Goal: Information Seeking & Learning: Find specific fact

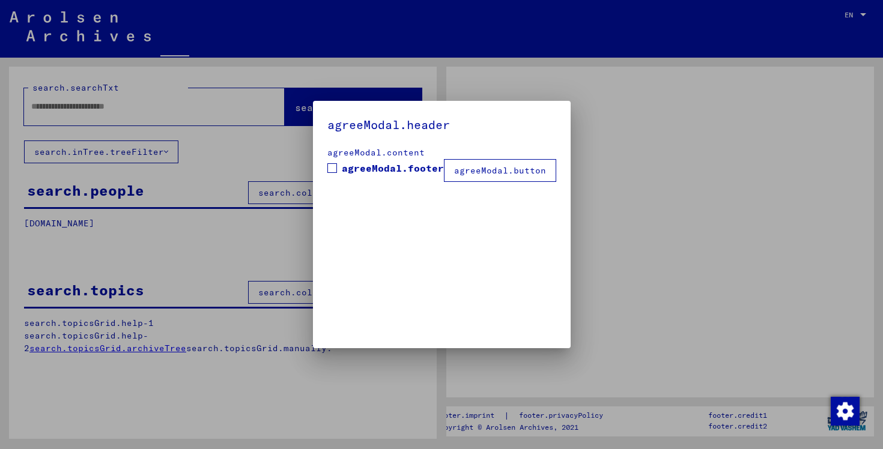
click at [164, 105] on div at bounding box center [441, 224] width 883 height 449
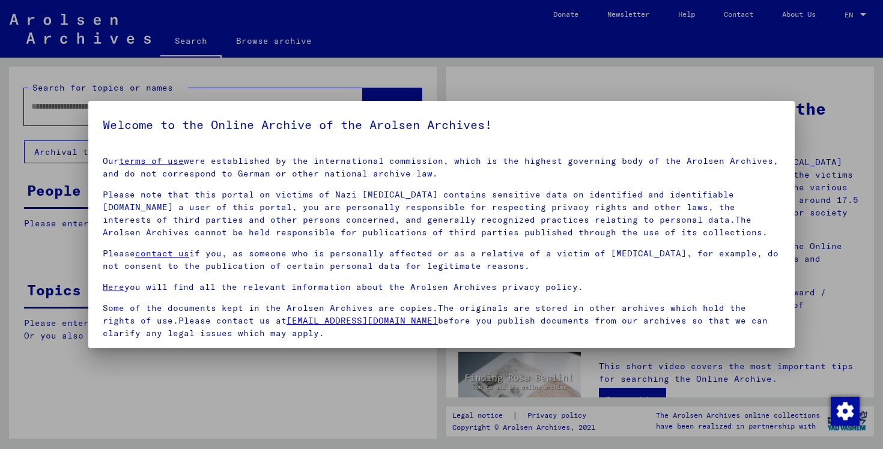
click at [539, 87] on div at bounding box center [441, 224] width 883 height 449
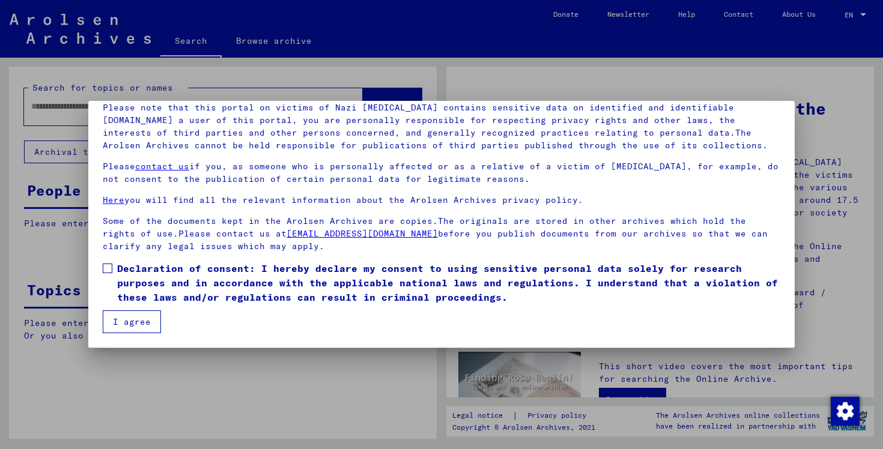
scroll to position [87, 0]
click at [112, 275] on label "Declaration of consent: I hereby declare my consent to using sensitive personal…" at bounding box center [441, 282] width 677 height 43
click at [122, 325] on button "I agree" at bounding box center [132, 321] width 58 height 23
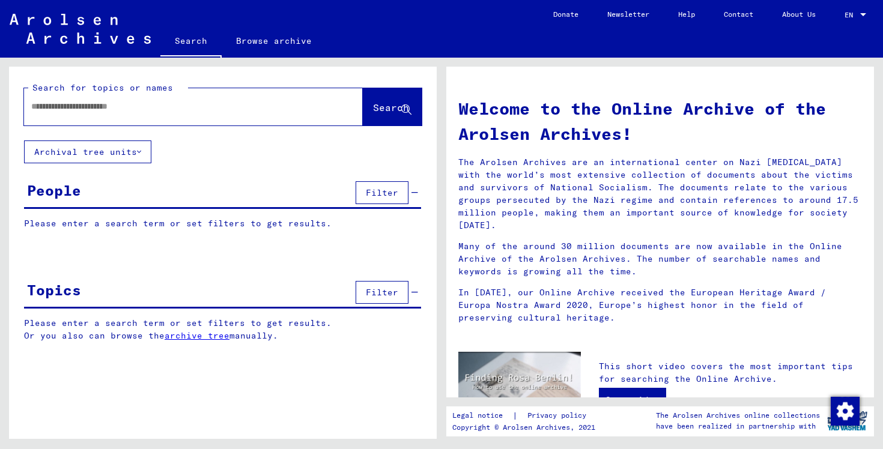
click at [161, 105] on input "text" at bounding box center [178, 106] width 295 height 13
type input "**********"
click at [374, 105] on span "Search" at bounding box center [391, 107] width 36 height 12
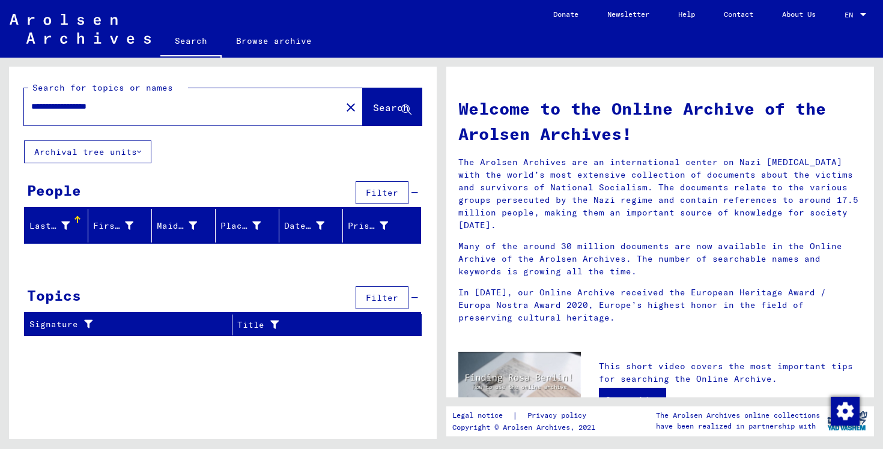
click at [77, 222] on div at bounding box center [77, 220] width 1 height 6
click at [67, 226] on icon at bounding box center [65, 226] width 8 height 8
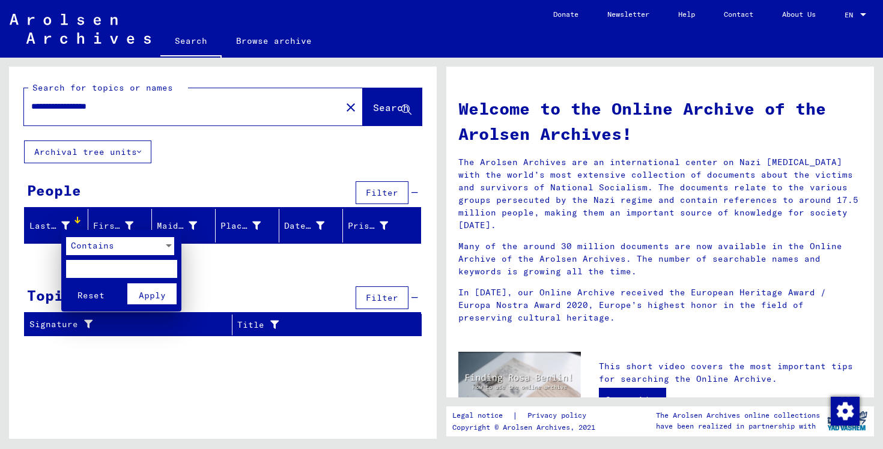
click at [67, 226] on div at bounding box center [441, 224] width 883 height 449
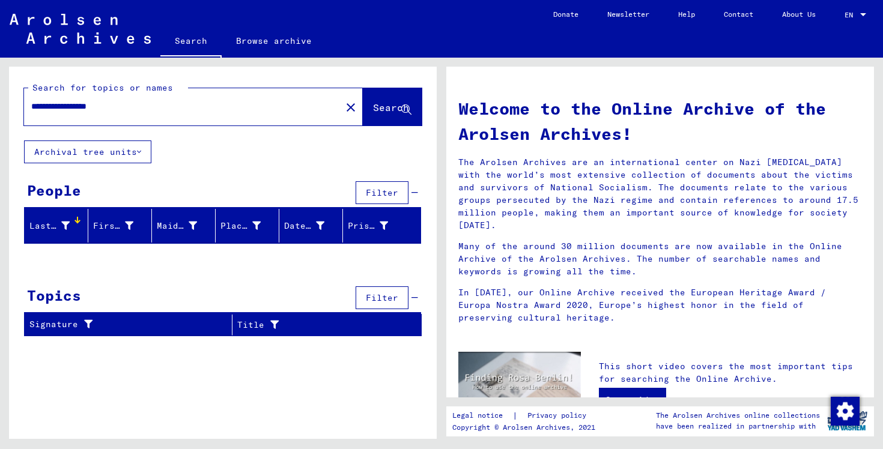
click at [40, 225] on div "Last Name" at bounding box center [49, 226] width 40 height 13
click at [368, 226] on div "Prisoner #" at bounding box center [368, 226] width 40 height 13
click at [392, 194] on span "Filter" at bounding box center [382, 192] width 32 height 11
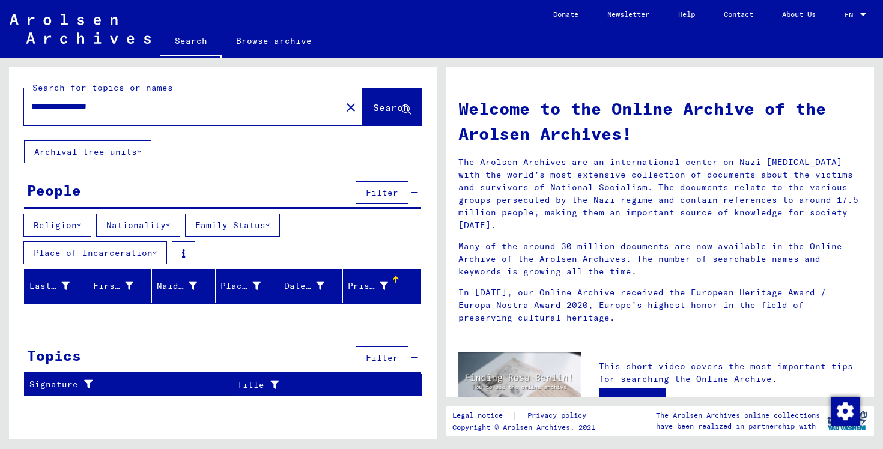
click at [178, 225] on button "Nationality" at bounding box center [138, 225] width 84 height 23
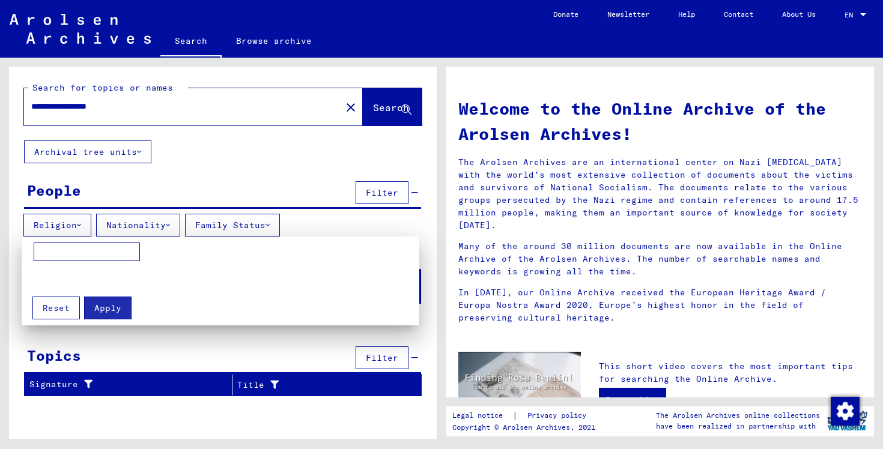
click at [106, 250] on input at bounding box center [87, 252] width 106 height 19
type input "**********"
click at [114, 307] on span "Apply" at bounding box center [107, 308] width 27 height 11
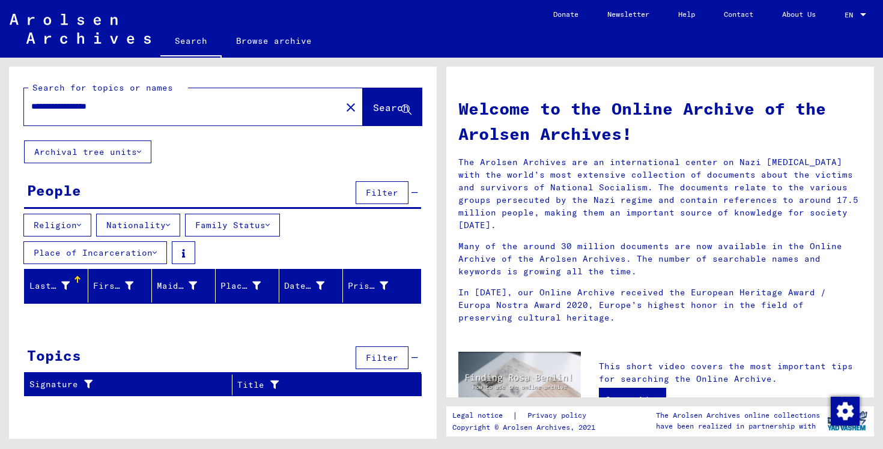
click at [126, 103] on input "**********" at bounding box center [178, 106] width 295 height 13
click at [373, 105] on span "Search" at bounding box center [391, 107] width 36 height 12
click at [141, 146] on button "Archival tree units" at bounding box center [87, 152] width 127 height 23
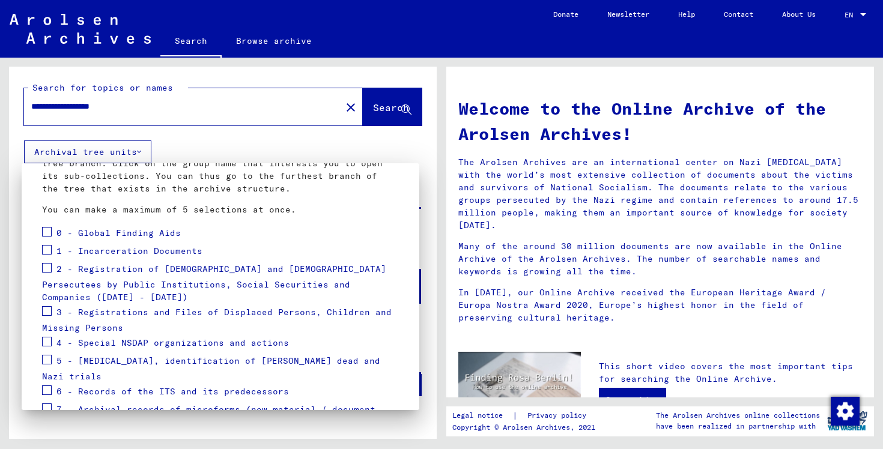
scroll to position [89, 0]
click at [88, 107] on div at bounding box center [441, 224] width 883 height 449
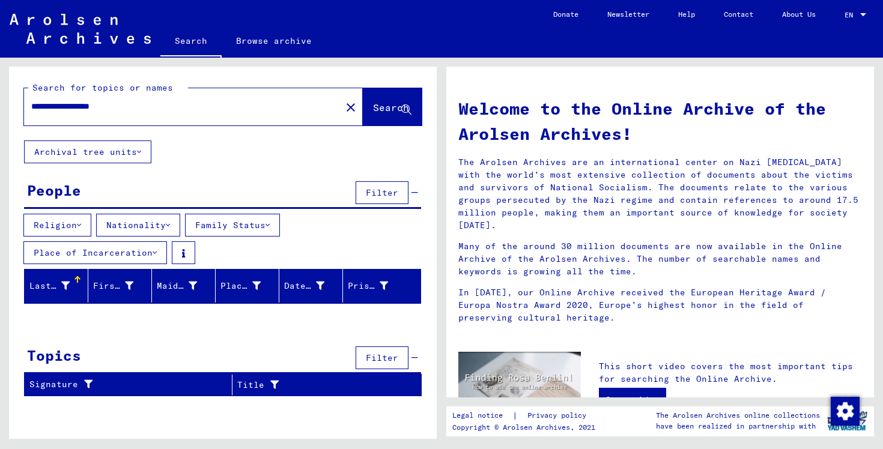
click at [88, 107] on input "**********" at bounding box center [178, 106] width 295 height 13
type input "**********"
click at [373, 112] on span "Search" at bounding box center [391, 107] width 36 height 12
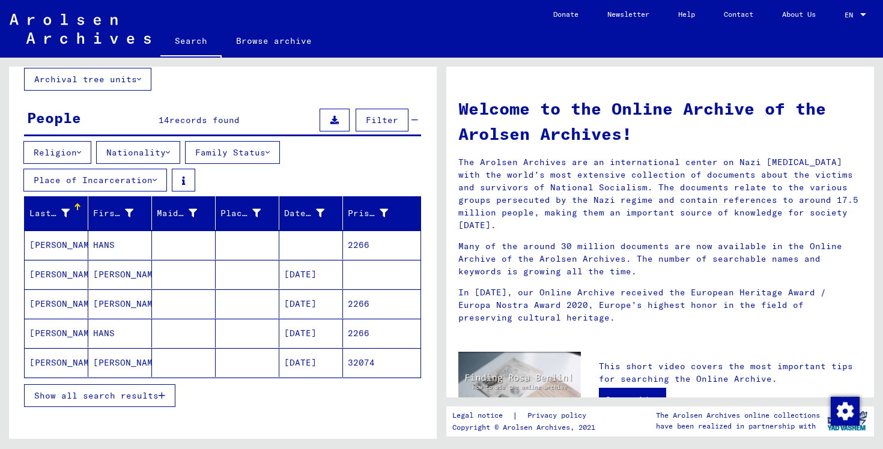
scroll to position [73, 0]
click at [112, 393] on span "Show all search results" at bounding box center [96, 395] width 124 height 11
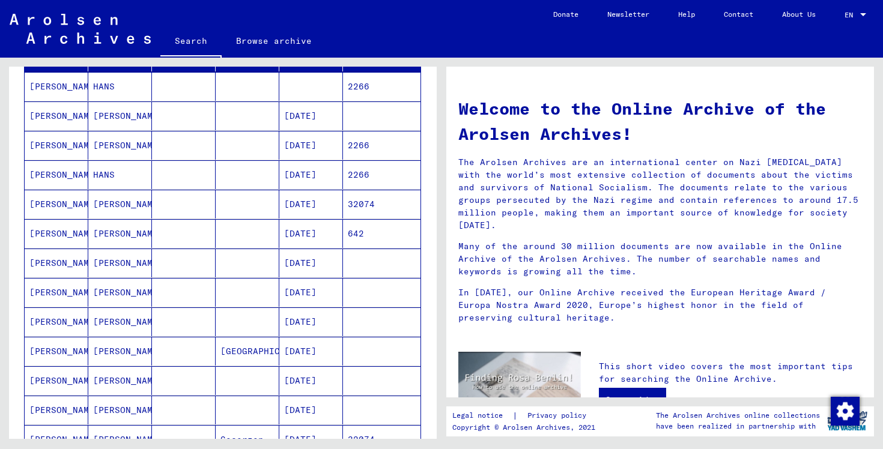
scroll to position [232, 0]
click at [127, 232] on mat-cell "[PERSON_NAME]" at bounding box center [120, 233] width 64 height 29
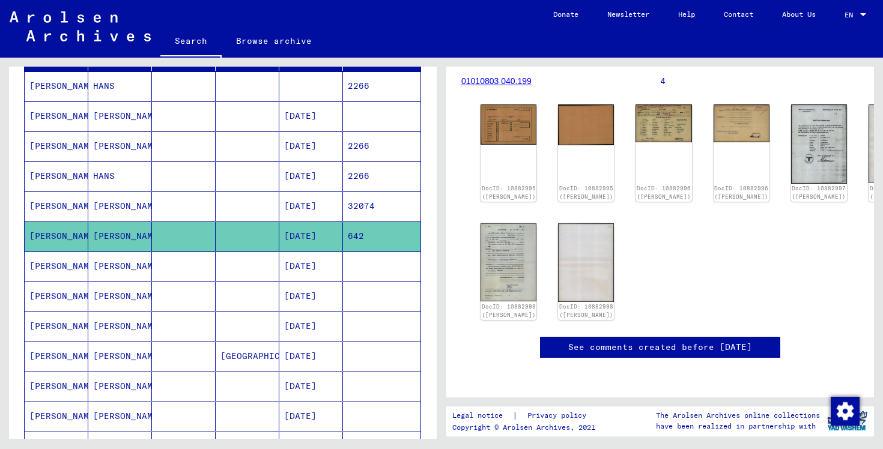
scroll to position [154, 0]
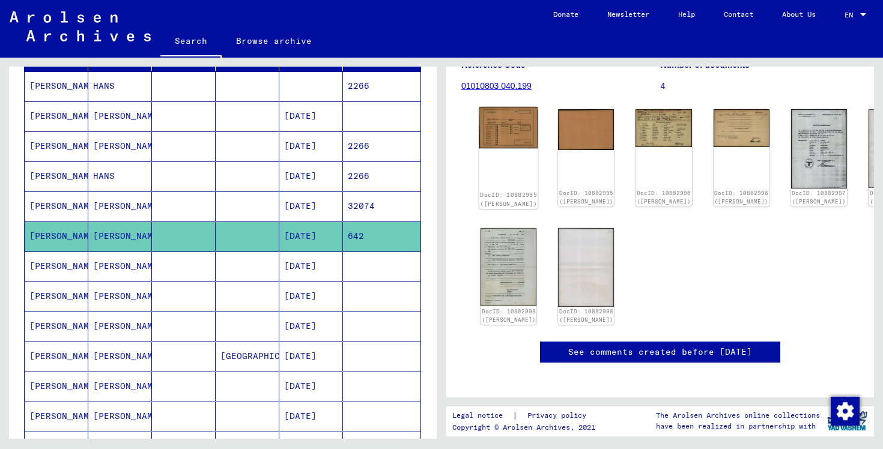
click at [504, 128] on img at bounding box center [508, 128] width 59 height 42
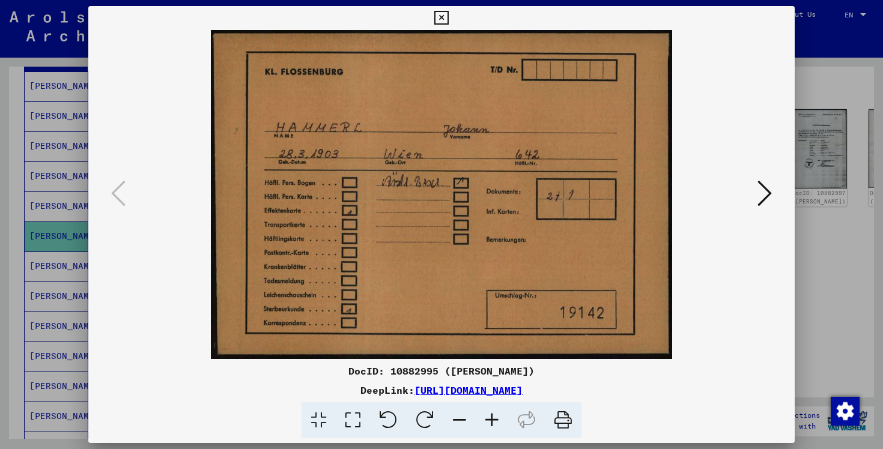
click at [763, 196] on icon at bounding box center [764, 193] width 14 height 29
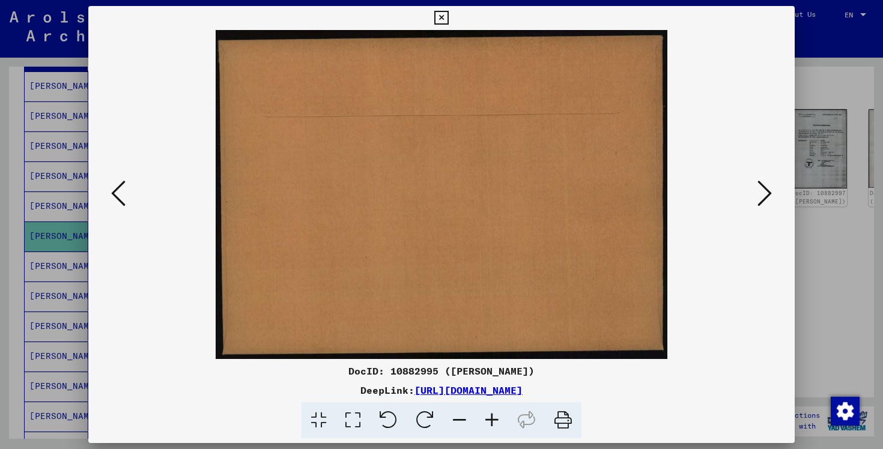
click at [763, 197] on icon at bounding box center [764, 193] width 14 height 29
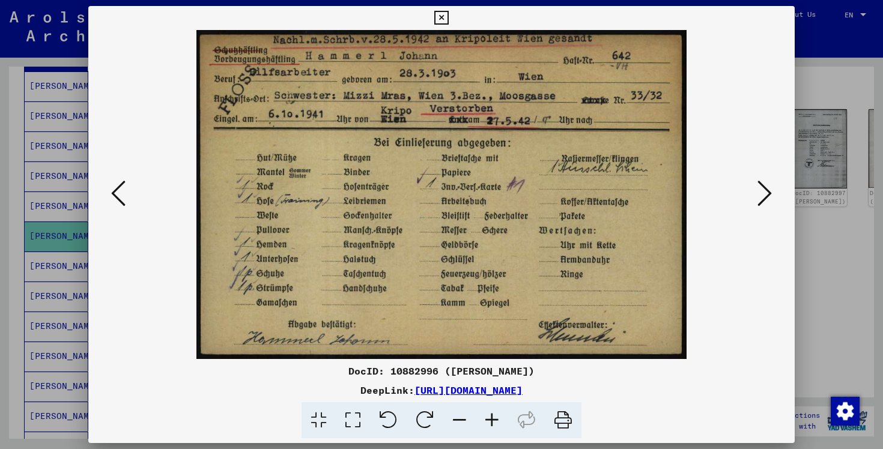
scroll to position [0, 0]
click at [769, 201] on icon at bounding box center [764, 193] width 14 height 29
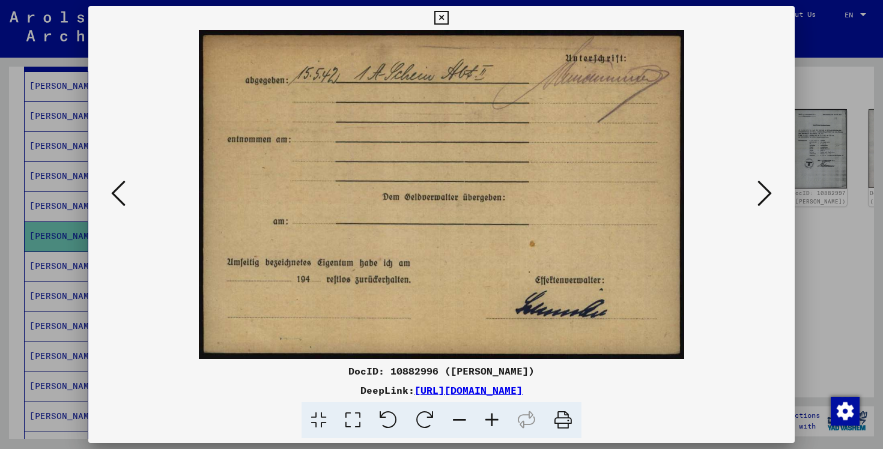
click at [772, 205] on button at bounding box center [765, 194] width 22 height 34
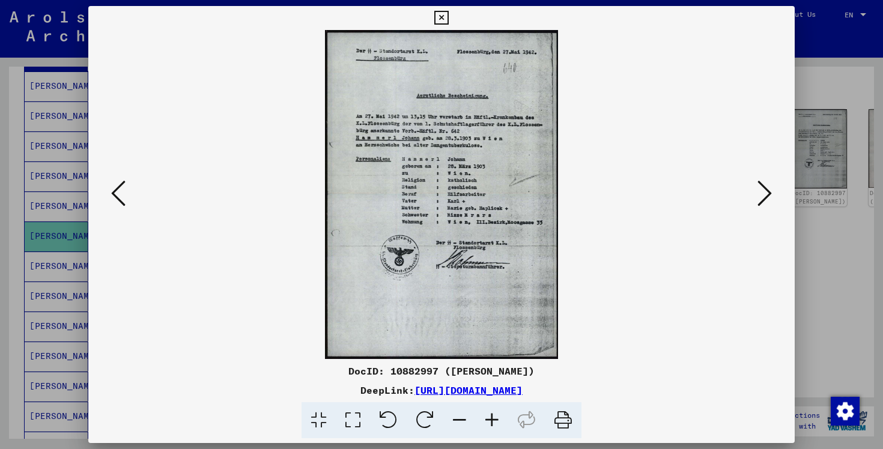
click at [455, 224] on img at bounding box center [441, 194] width 625 height 329
click at [495, 413] on icon at bounding box center [492, 420] width 32 height 37
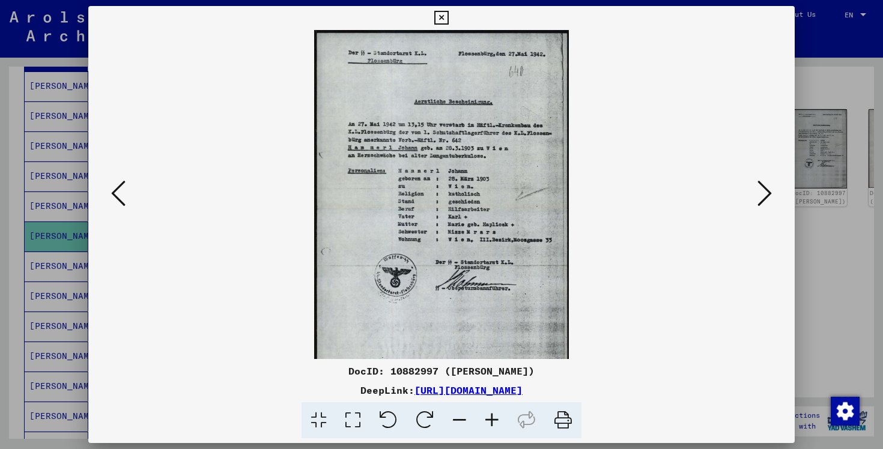
click at [495, 413] on icon at bounding box center [492, 420] width 32 height 37
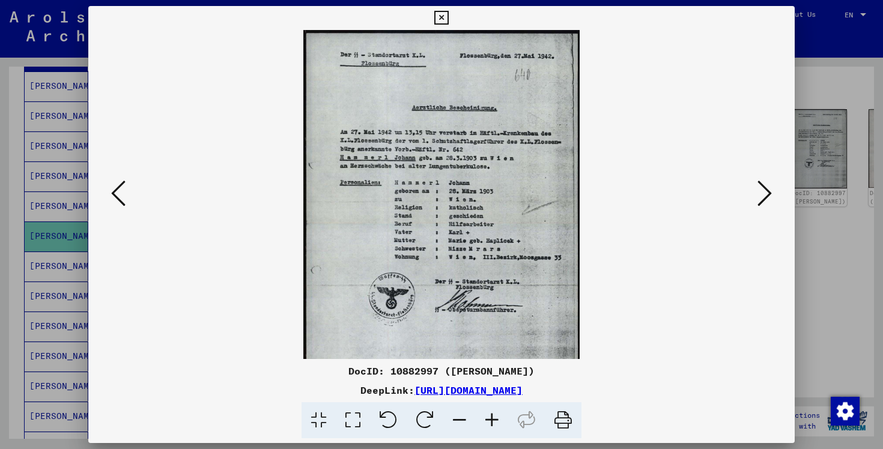
click at [495, 413] on icon at bounding box center [492, 420] width 32 height 37
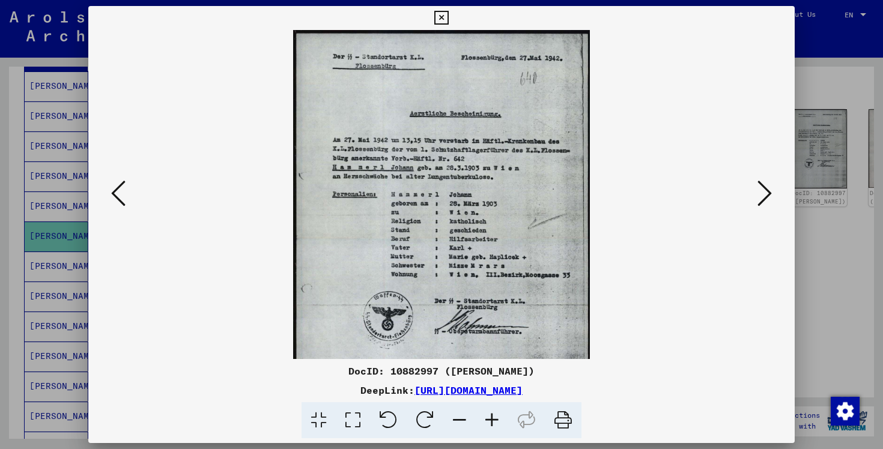
click at [495, 413] on icon at bounding box center [492, 420] width 32 height 37
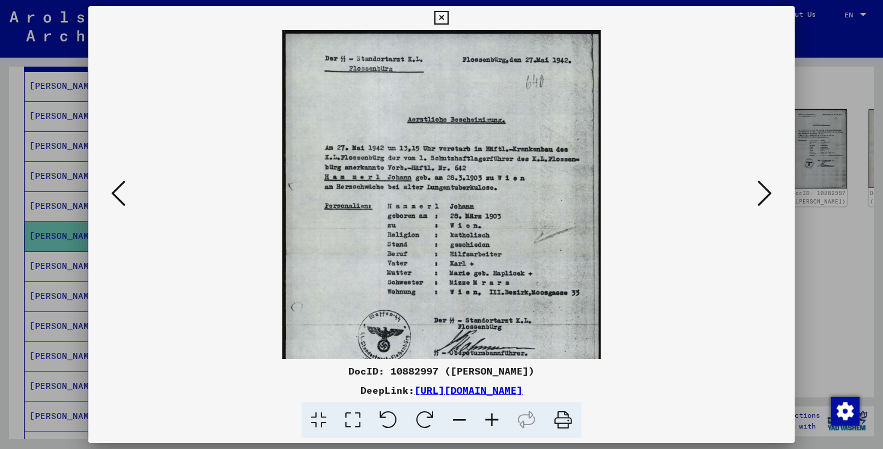
click at [495, 413] on icon at bounding box center [492, 420] width 32 height 37
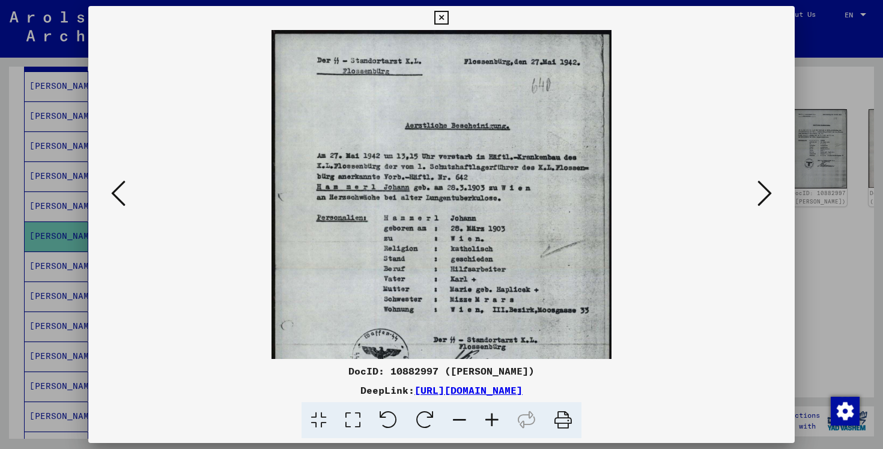
click at [495, 413] on icon at bounding box center [492, 420] width 32 height 37
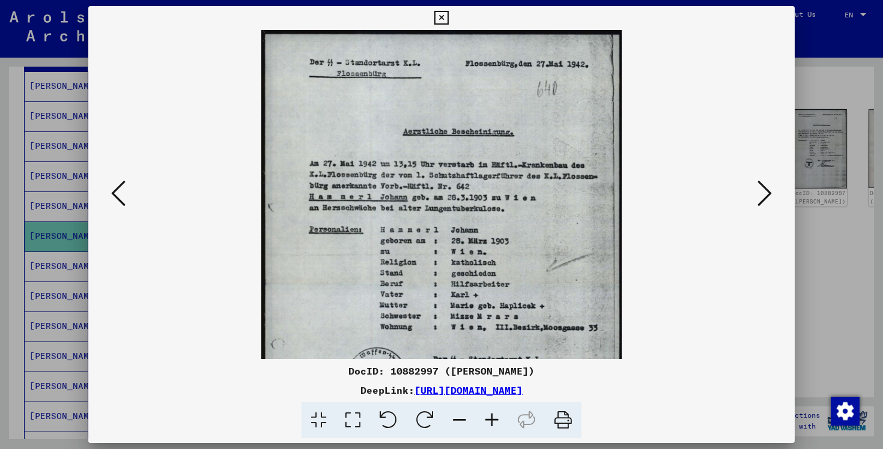
click at [461, 417] on icon at bounding box center [459, 420] width 32 height 37
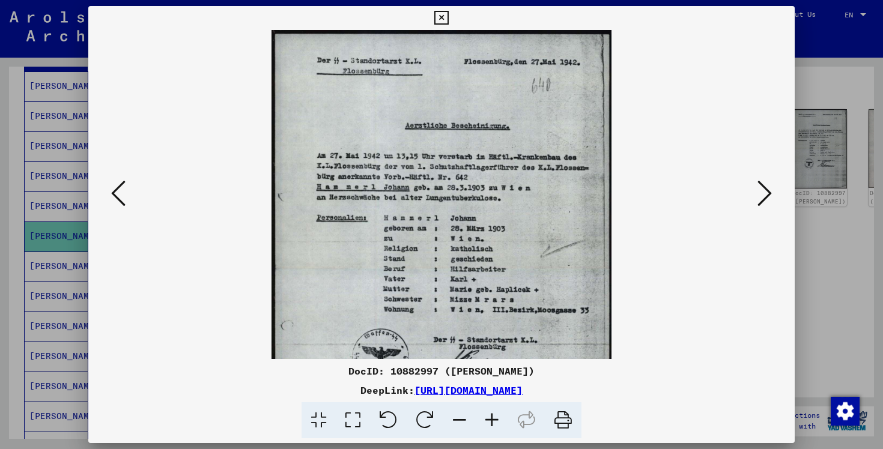
click at [461, 417] on icon at bounding box center [459, 420] width 32 height 37
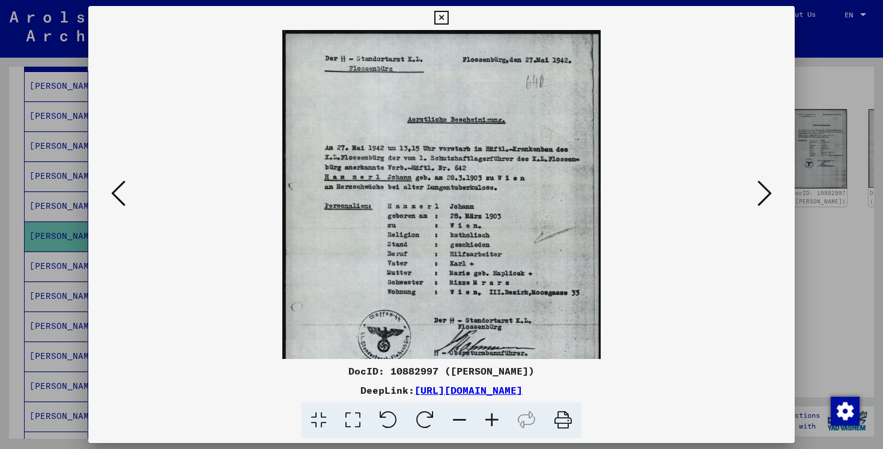
click at [461, 417] on icon at bounding box center [459, 420] width 32 height 37
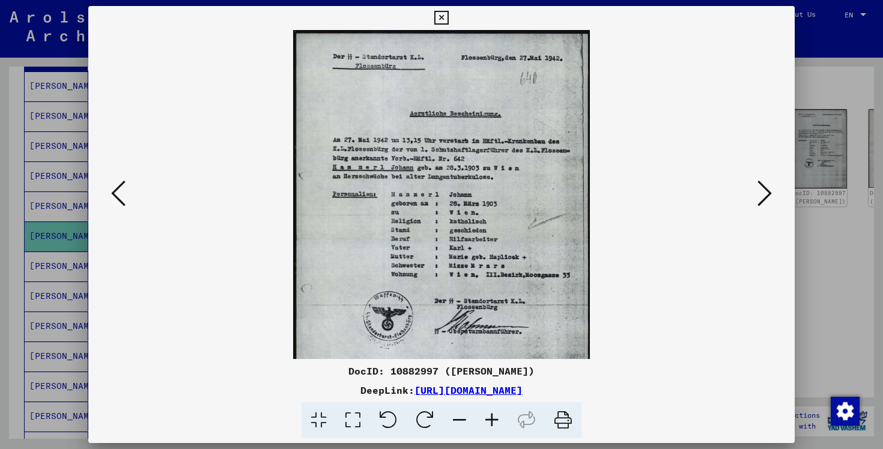
click at [765, 197] on icon at bounding box center [764, 193] width 14 height 29
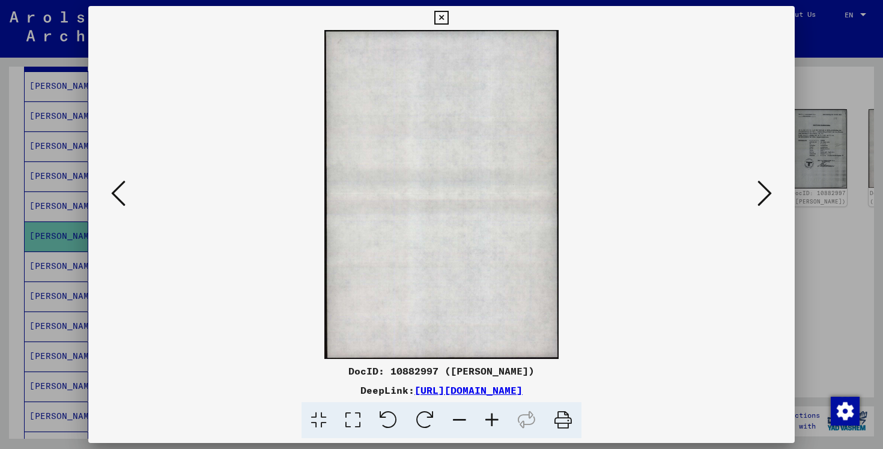
click at [765, 198] on icon at bounding box center [764, 193] width 14 height 29
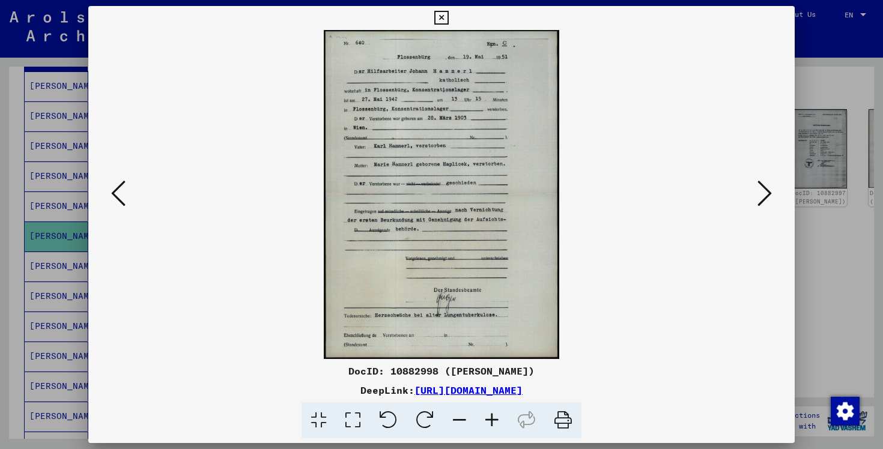
click at [769, 203] on icon at bounding box center [764, 193] width 14 height 29
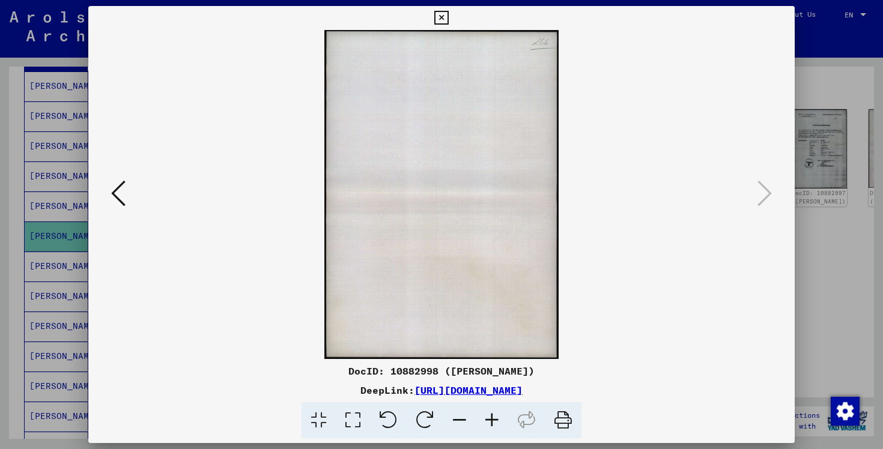
click at [448, 17] on icon at bounding box center [441, 18] width 14 height 14
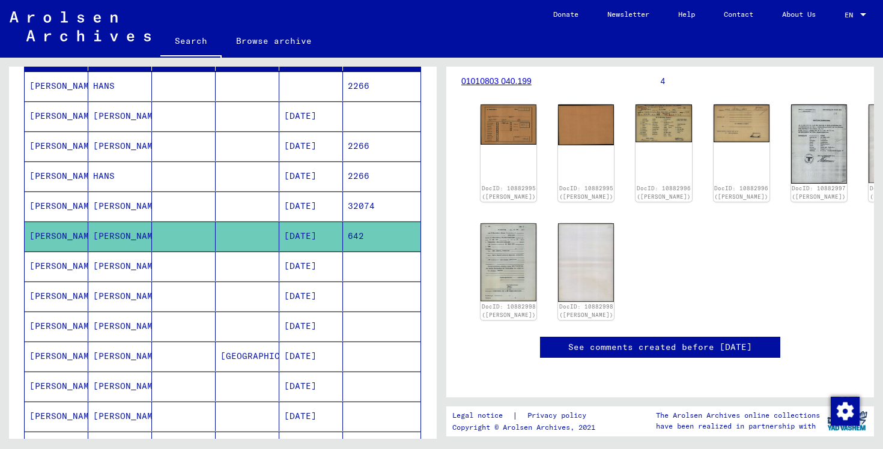
scroll to position [332, 0]
click at [610, 341] on link "See comments created before [DATE]" at bounding box center [660, 347] width 184 height 13
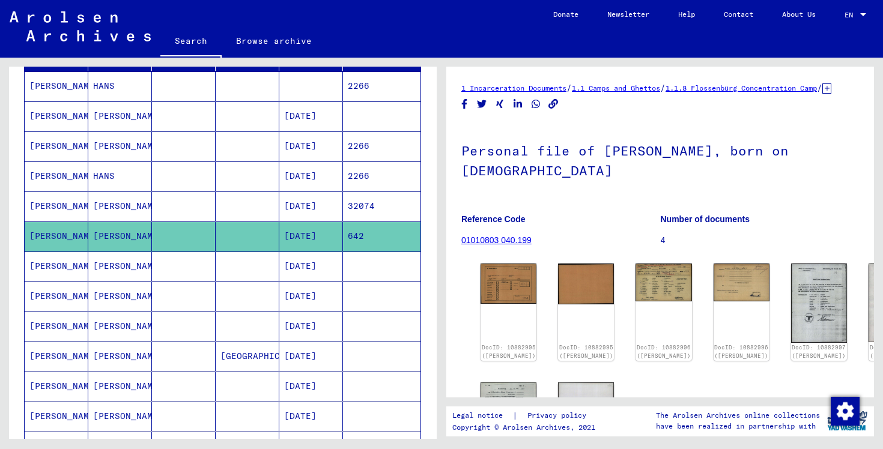
scroll to position [0, 0]
click at [479, 245] on link "01010803 040.199" at bounding box center [496, 240] width 70 height 10
click at [480, 245] on link "01010803 040.199" at bounding box center [496, 240] width 70 height 10
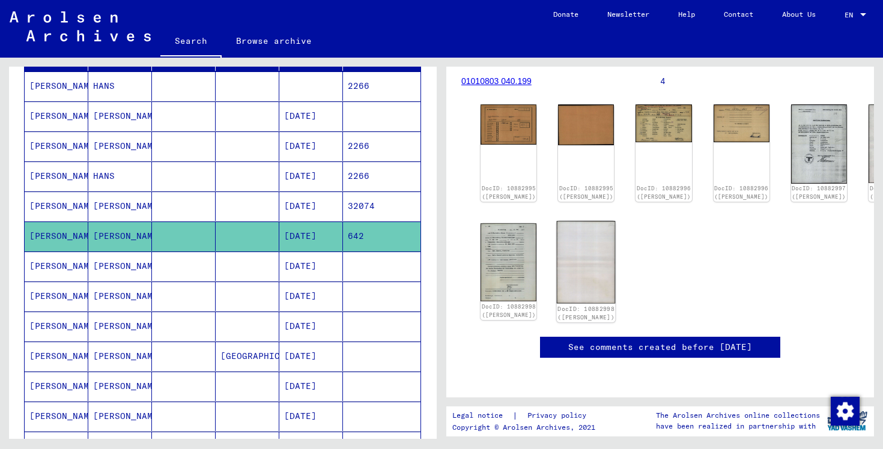
scroll to position [464, 0]
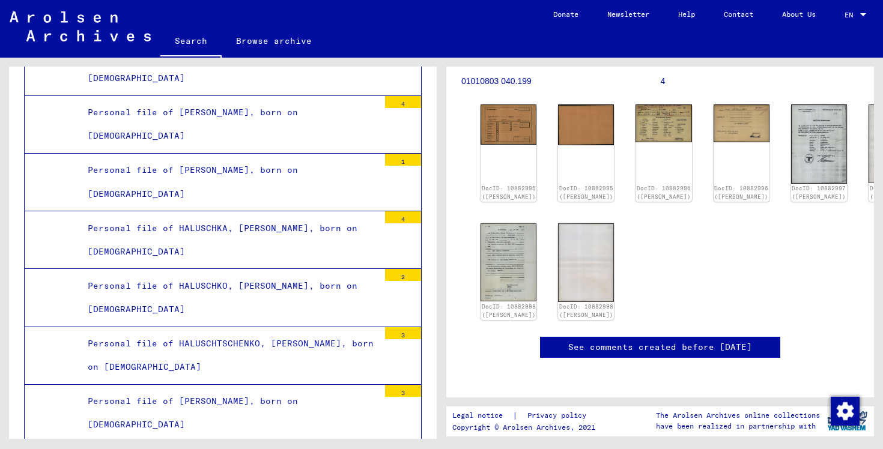
scroll to position [282, 0]
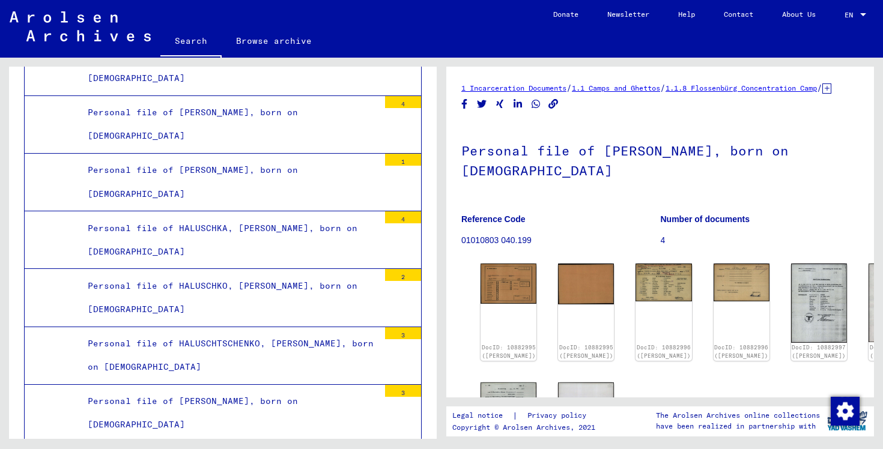
scroll to position [0, 0]
click at [617, 88] on link "1.1 Camps and Ghettos" at bounding box center [616, 87] width 88 height 9
click at [722, 86] on link "1.1.8 Flossenbürg Concentration Camp" at bounding box center [740, 87] width 151 height 9
click at [499, 298] on img at bounding box center [508, 282] width 59 height 42
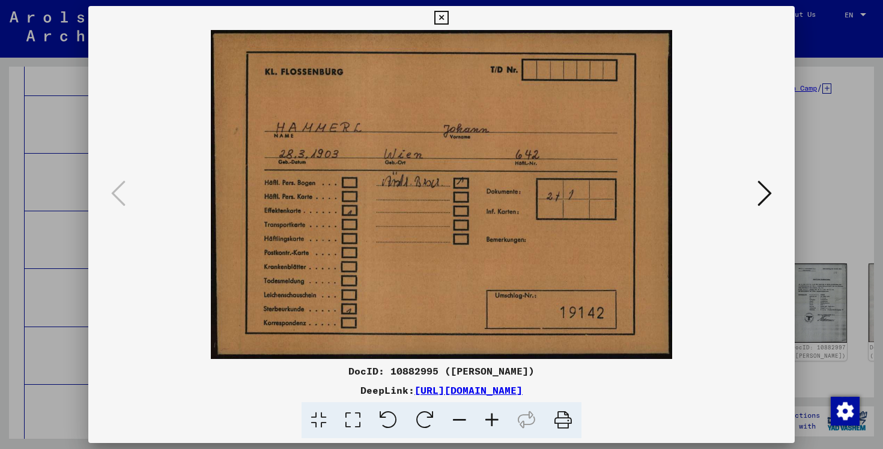
click at [766, 196] on icon at bounding box center [764, 193] width 14 height 29
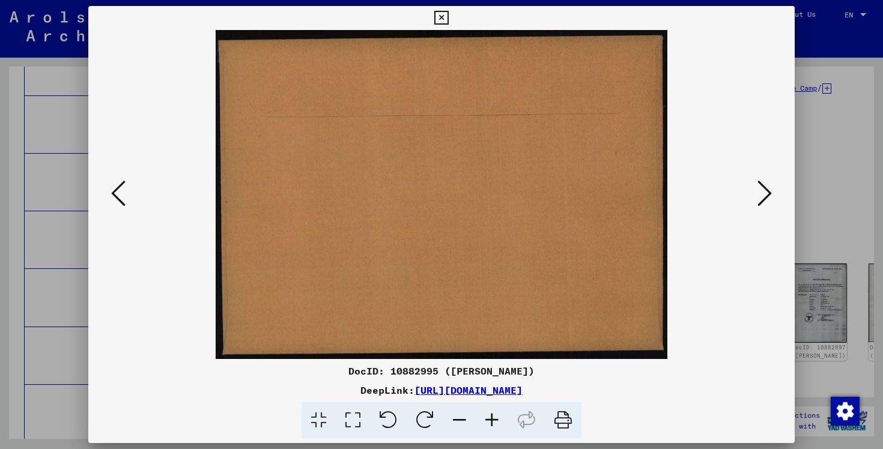
click at [762, 186] on icon at bounding box center [764, 193] width 14 height 29
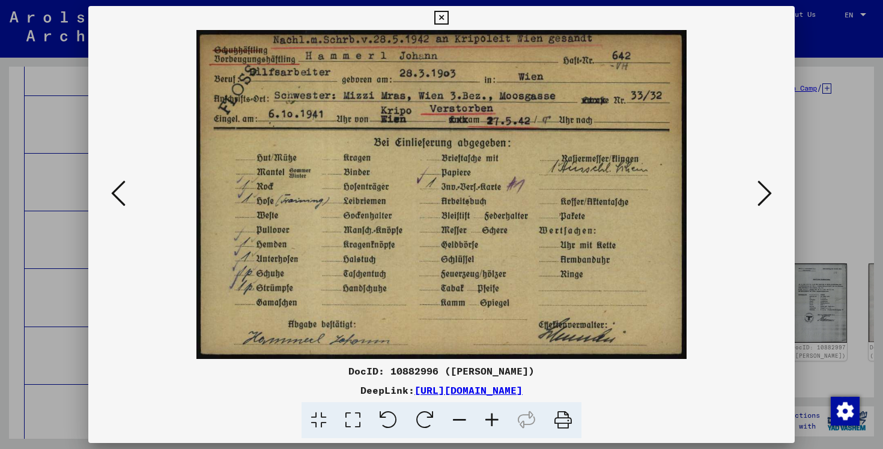
click at [771, 196] on icon at bounding box center [764, 193] width 14 height 29
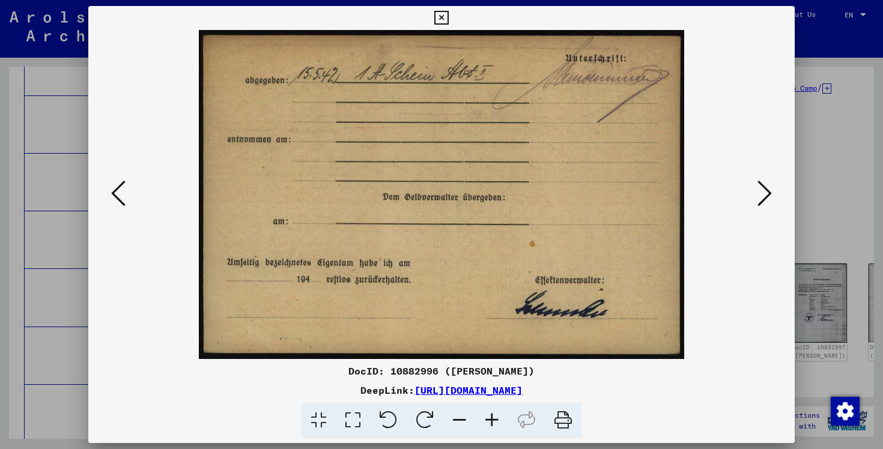
click at [762, 192] on icon at bounding box center [764, 193] width 14 height 29
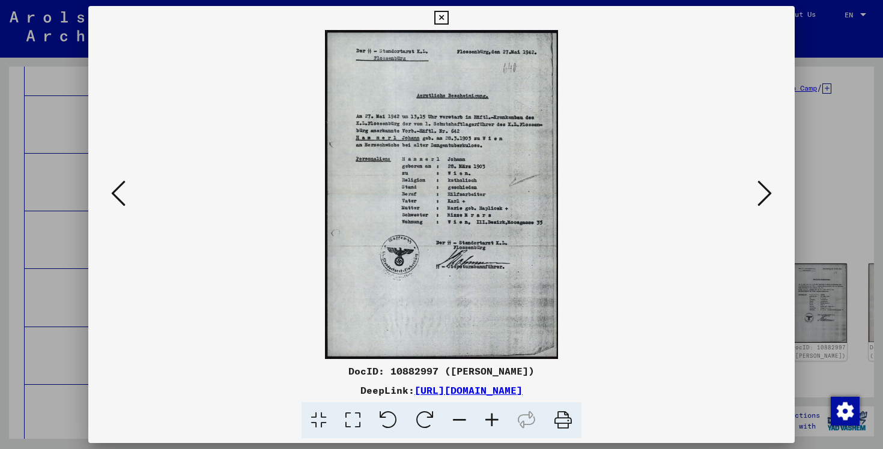
click at [467, 213] on img at bounding box center [441, 194] width 625 height 329
